Goal: Task Accomplishment & Management: Complete application form

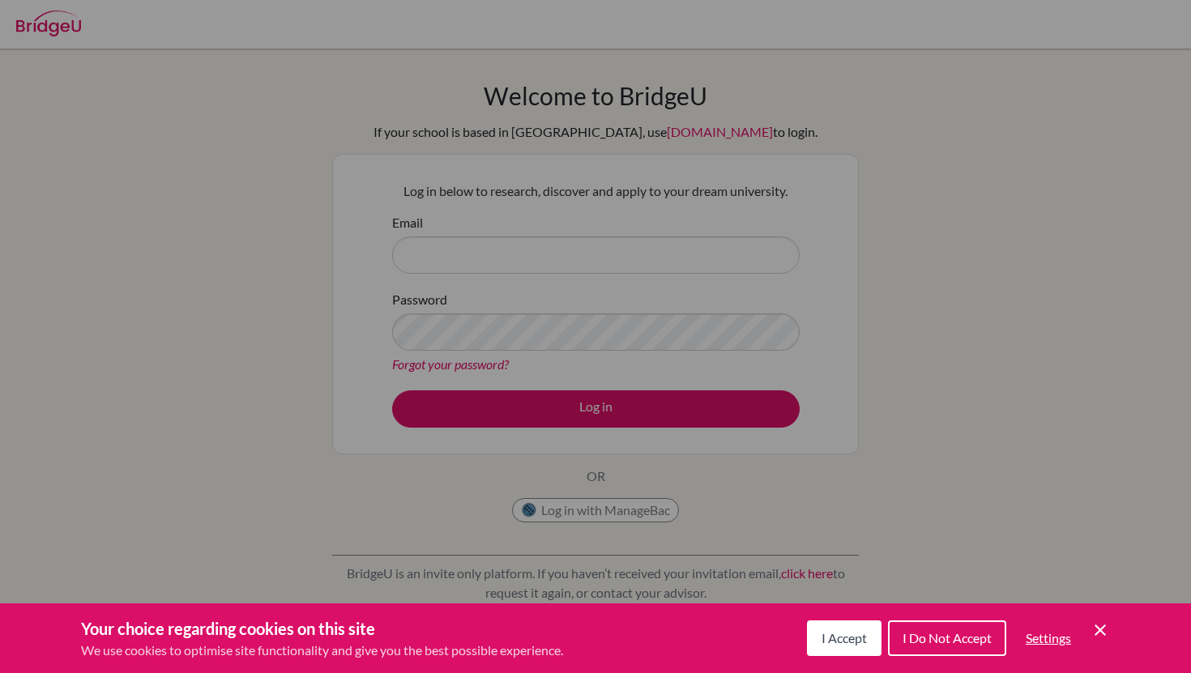
click at [850, 648] on button "I Accept" at bounding box center [844, 639] width 75 height 36
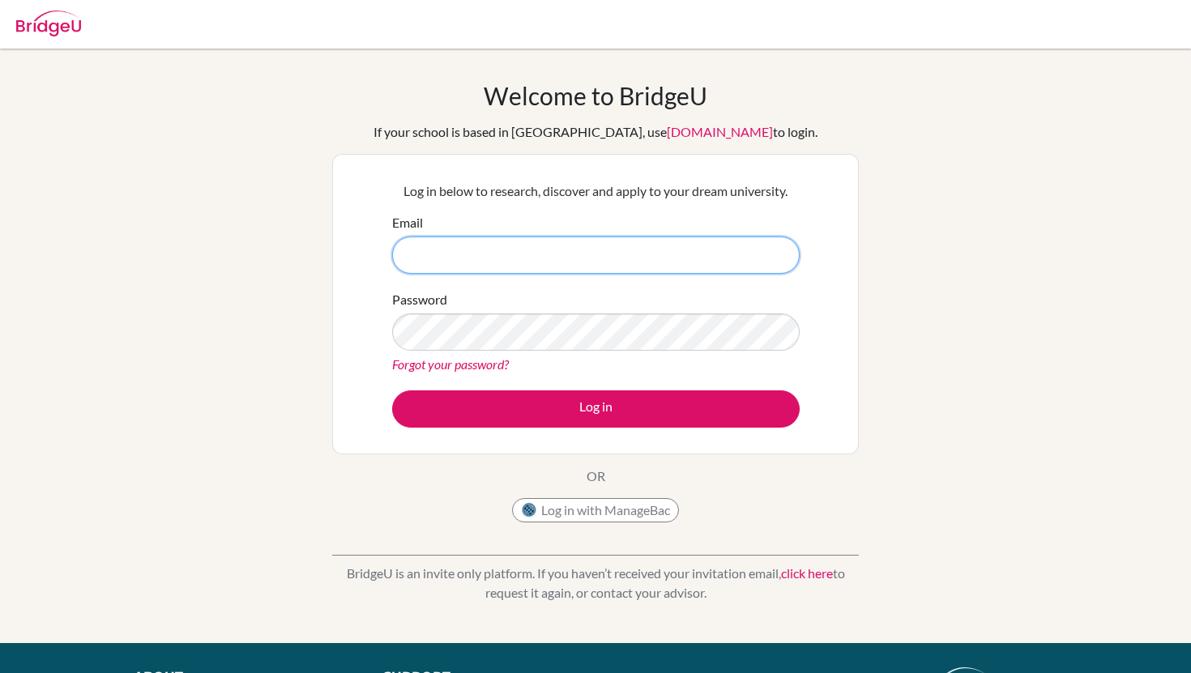
click at [561, 267] on input "Email" at bounding box center [596, 255] width 408 height 37
type input "[EMAIL_ADDRESS][DOMAIN_NAME]"
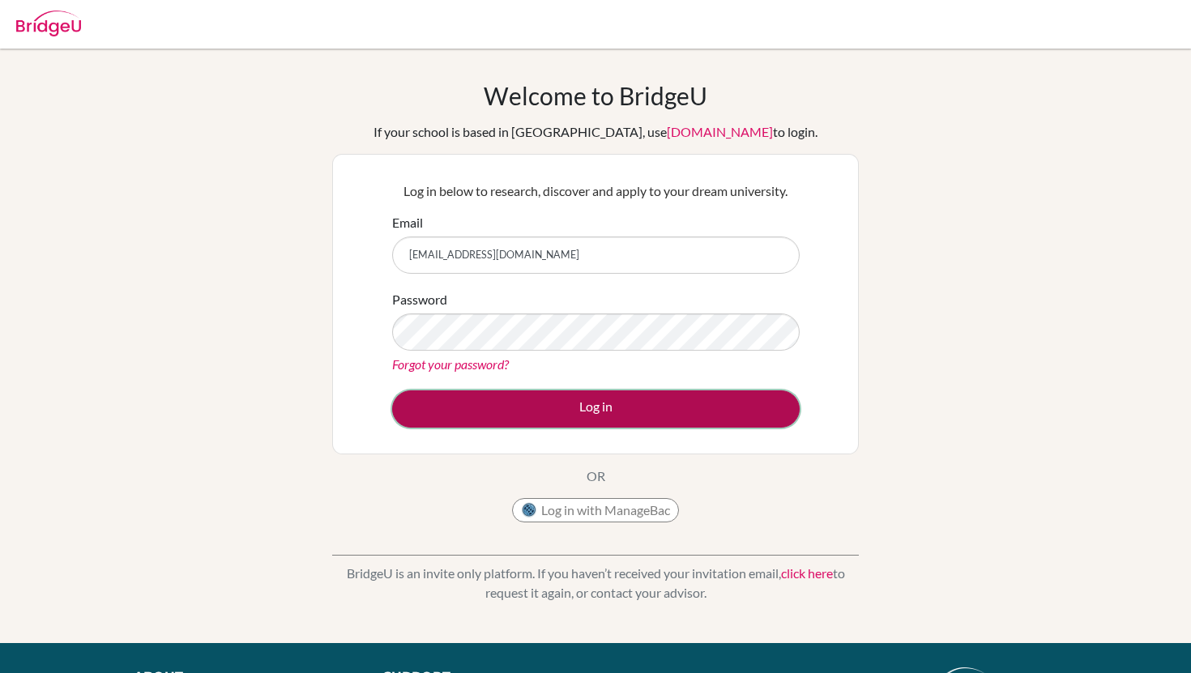
click at [492, 391] on button "Log in" at bounding box center [596, 409] width 408 height 37
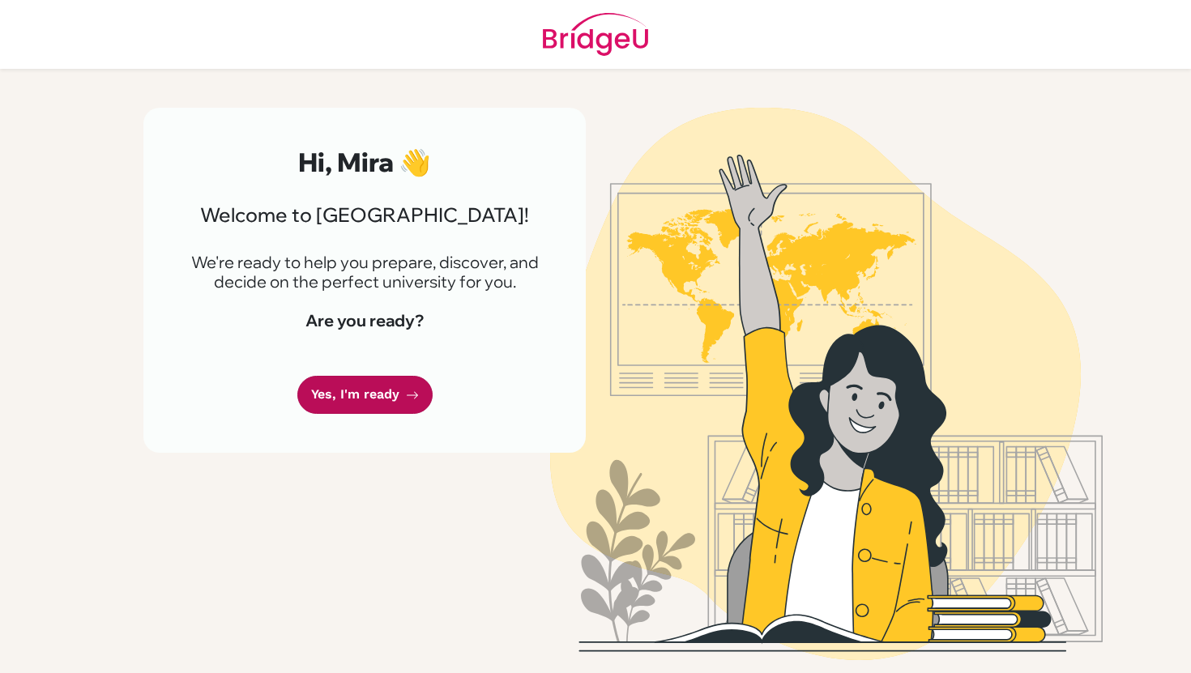
click at [321, 403] on link "Yes, I'm ready" at bounding box center [364, 395] width 135 height 38
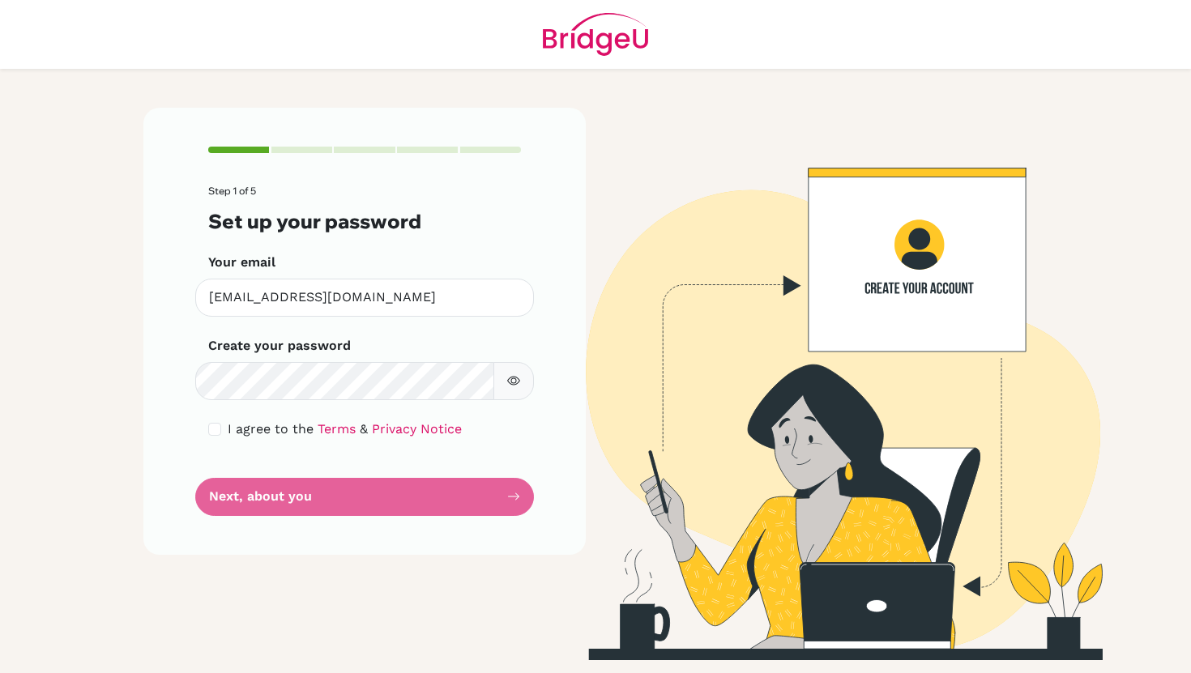
click at [352, 400] on form "Step 1 of 5 Set up your password Your email [EMAIL_ADDRESS][DOMAIN_NAME] Invali…" at bounding box center [364, 351] width 313 height 330
click at [523, 381] on button "button" at bounding box center [513, 381] width 41 height 38
click at [211, 428] on input "checkbox" at bounding box center [214, 429] width 13 height 13
checkbox input "true"
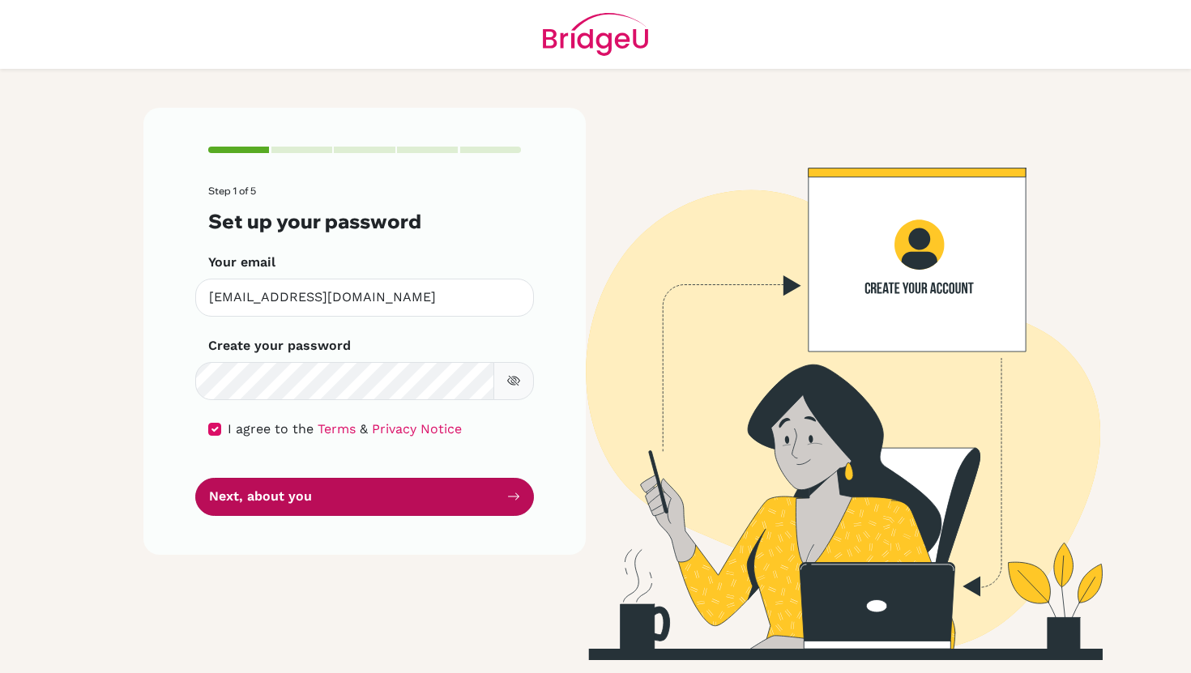
click at [237, 515] on form "Step 1 of 5 Set up your password Your email 46497@aisa.sch.ae Invalid email Cre…" at bounding box center [364, 351] width 313 height 330
click at [237, 515] on button "Next, about you" at bounding box center [364, 497] width 339 height 38
click at [241, 494] on button "Next, about you" at bounding box center [364, 497] width 339 height 38
